Goal: Task Accomplishment & Management: Manage account settings

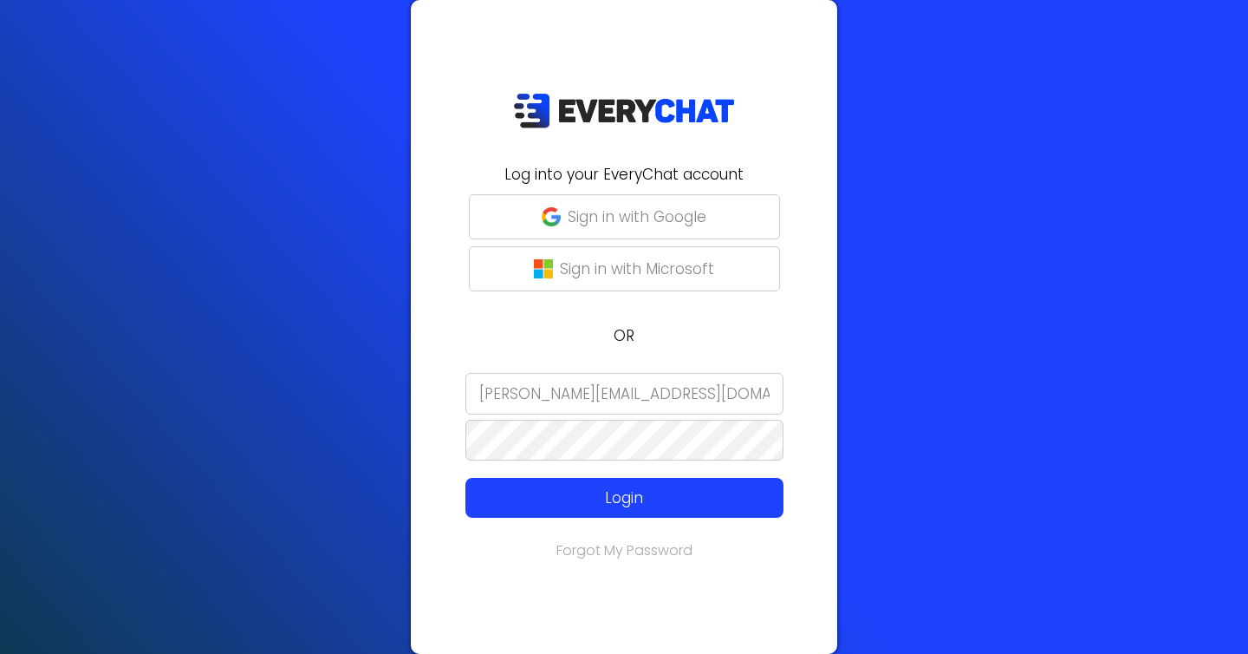
click at [706, 393] on input "[PERSON_NAME][EMAIL_ADDRESS][DOMAIN_NAME]" at bounding box center [624, 394] width 318 height 42
click at [689, 395] on input "[PERSON_NAME][EMAIL_ADDRESS][DOMAIN_NAME]" at bounding box center [624, 394] width 318 height 42
type input "[EMAIL_ADDRESS][DOMAIN_NAME]"
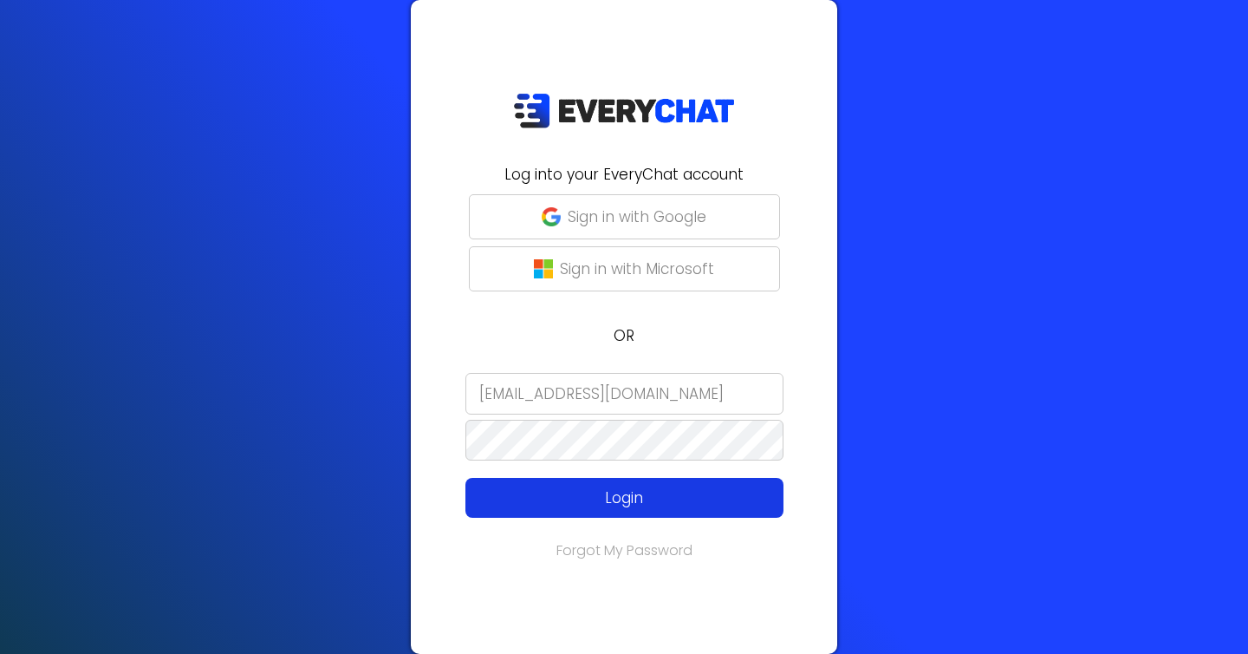
click at [607, 501] on p "Login" at bounding box center [625, 497] width 254 height 23
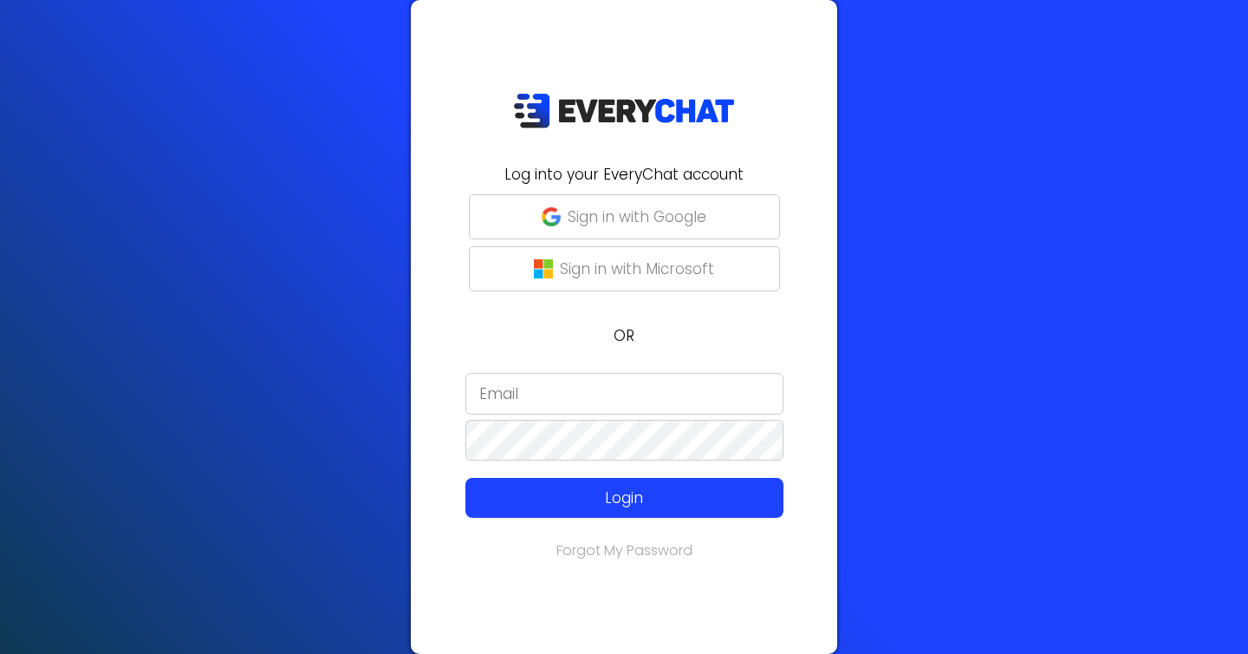
type input "[EMAIL_ADDRESS][DOMAIN_NAME]"
